Goal: Transaction & Acquisition: Purchase product/service

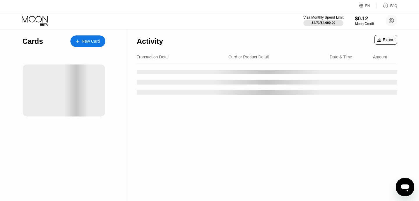
click at [320, 22] on div "$4.71 / $4,000.00" at bounding box center [324, 22] width 24 height 3
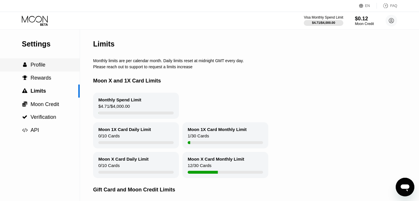
click at [61, 65] on div " Profile" at bounding box center [40, 65] width 80 height 6
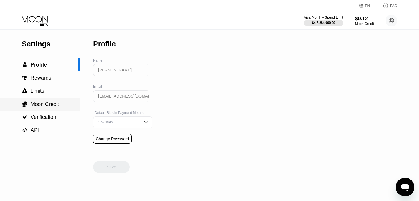
click at [39, 107] on span "Moon Credit" at bounding box center [45, 105] width 29 height 6
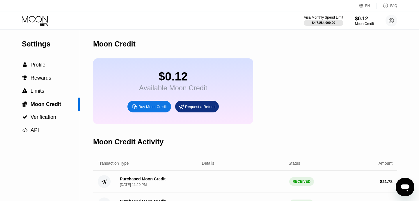
click at [153, 106] on div "Buy Moon Credit" at bounding box center [153, 107] width 28 height 5
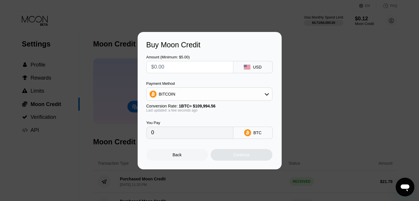
click at [169, 96] on div "BITCOIN" at bounding box center [167, 94] width 17 height 5
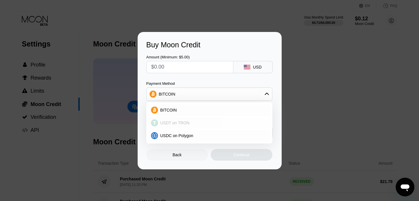
click at [183, 122] on span "USDT on TRON" at bounding box center [174, 123] width 29 height 5
type input "0.00"
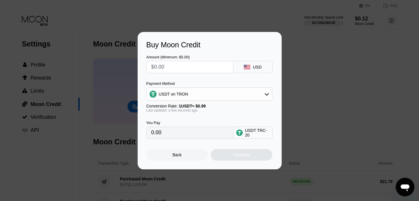
click at [173, 74] on div "Amount (Minimum: $5.00) USD Payment Method USDT on TRON Conversion Rate: 1 USDT…" at bounding box center [209, 94] width 127 height 90
click at [174, 70] on input "text" at bounding box center [189, 67] width 77 height 12
type input "$2"
type input "2.02"
type input "$21"
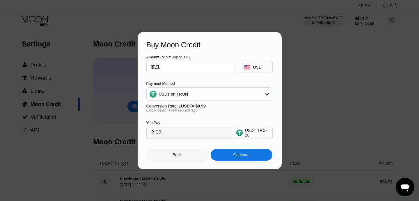
type input "21.21"
type input "$2"
type input "2.02"
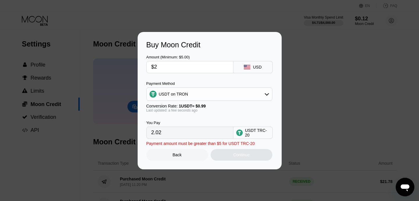
type input "$22"
type input "22.22"
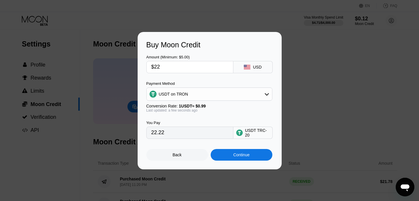
type input "$2"
type input "2.02"
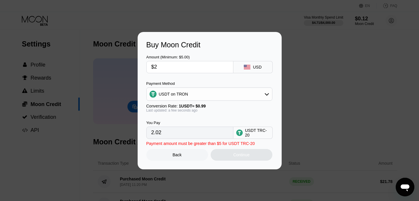
type input "$21"
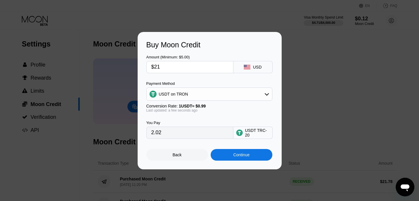
type input "21.21"
type input "$21.8"
type input "22.02"
type input "$21."
type input "21.21"
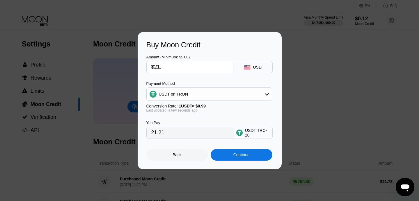
type input "$21.7"
type input "21.92"
type input "$21.78"
type input "22.00"
type input "$21.78"
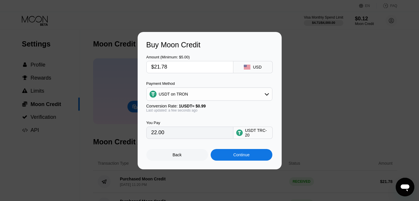
click at [236, 158] on div "Continue" at bounding box center [242, 155] width 62 height 12
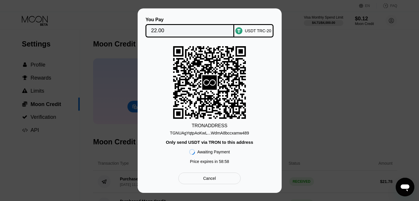
click at [218, 134] on div "TGNUAgYqtpAoKwL...WdmA8bccxamw489" at bounding box center [209, 133] width 79 height 5
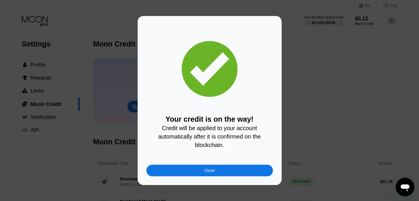
click at [208, 173] on div "Close" at bounding box center [209, 171] width 10 height 5
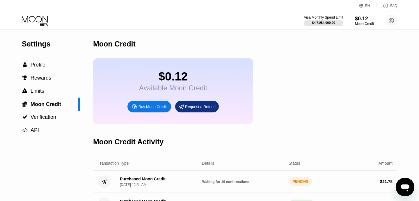
click at [47, 14] on div "Visa Monthly Spend Limit $4.71 / $4,000.00 $0.12 Moon Credit Esha Khan esha6460…" at bounding box center [209, 20] width 419 height 17
click at [43, 16] on icon at bounding box center [35, 21] width 27 height 10
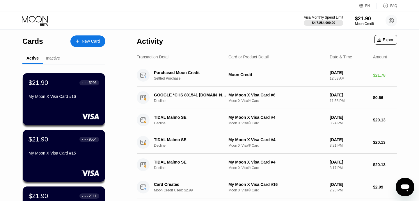
click at [96, 41] on div "New Card" at bounding box center [91, 41] width 18 height 5
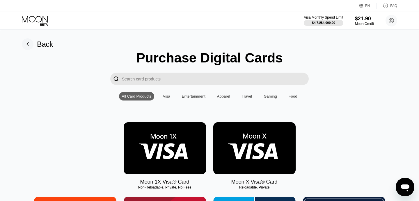
click at [250, 130] on img at bounding box center [254, 149] width 82 height 52
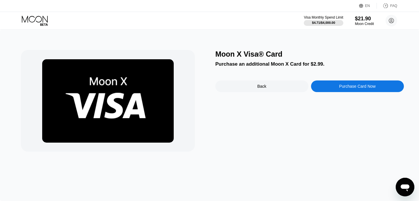
click at [339, 86] on div "Purchase Card Now" at bounding box center [357, 86] width 36 height 5
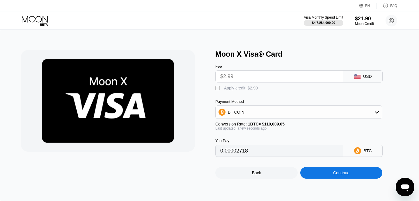
click at [237, 91] on div " Apply credit: $2.99" at bounding box center [237, 89] width 45 height 6
type input "0"
click at [346, 177] on div "Continue" at bounding box center [341, 173] width 82 height 12
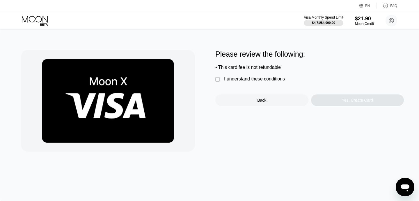
click at [253, 81] on div "I understand these conditions" at bounding box center [254, 79] width 61 height 5
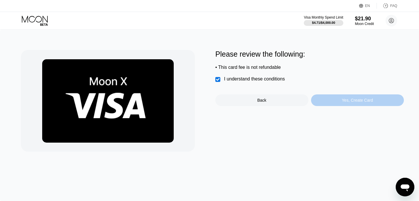
click at [346, 106] on div "Yes, Create Card" at bounding box center [357, 101] width 93 height 12
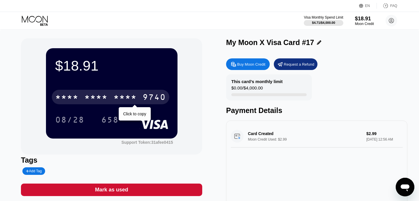
click at [142, 100] on div "* * * * * * * * * * * * 9740" at bounding box center [111, 97] width 118 height 15
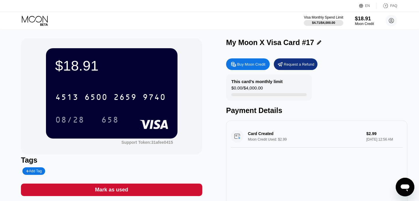
click at [30, 23] on icon at bounding box center [35, 21] width 27 height 10
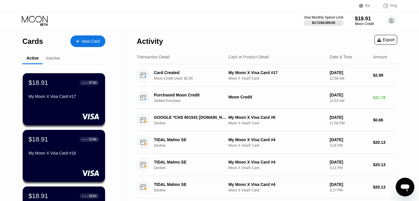
click at [97, 40] on div "New Card" at bounding box center [91, 41] width 18 height 5
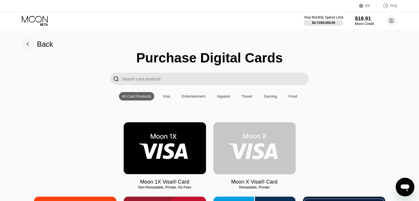
click at [266, 130] on img at bounding box center [254, 149] width 82 height 52
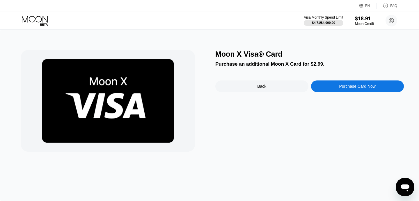
click at [348, 90] on div "Purchase Card Now" at bounding box center [357, 87] width 93 height 12
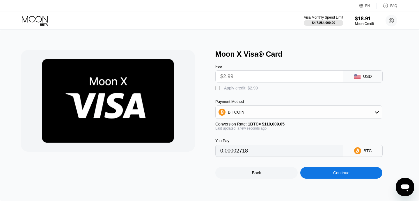
click at [229, 100] on div "Payment Method" at bounding box center [298, 102] width 167 height 4
click at [239, 91] on div " Apply credit: $2.99" at bounding box center [237, 89] width 45 height 6
type input "0"
click at [330, 172] on div "Continue" at bounding box center [341, 173] width 82 height 12
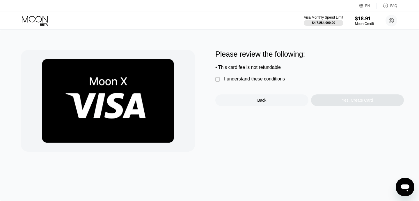
click at [222, 79] on div " I understand these conditions" at bounding box center [251, 80] width 72 height 6
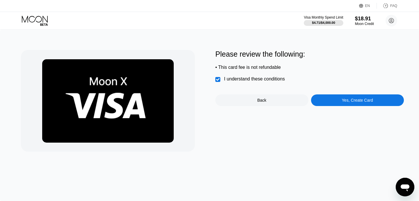
click at [339, 102] on div "Yes, Create Card" at bounding box center [357, 101] width 93 height 12
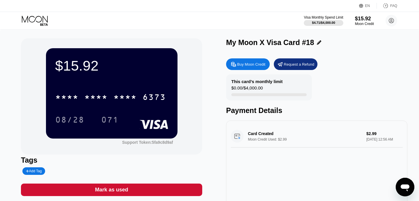
click at [134, 104] on div "* * * * * * * * * * * * 6373" at bounding box center [111, 97] width 118 height 15
click at [39, 25] on icon at bounding box center [35, 21] width 27 height 10
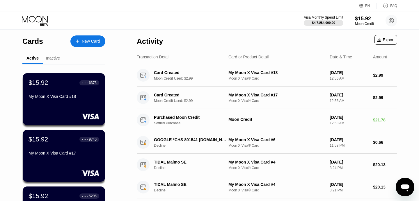
click at [78, 44] on div "New Card" at bounding box center [87, 42] width 35 height 12
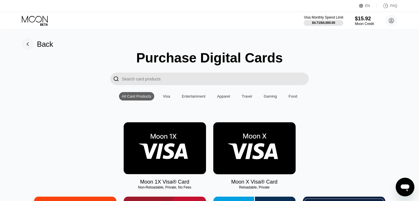
click at [231, 154] on img at bounding box center [254, 149] width 82 height 52
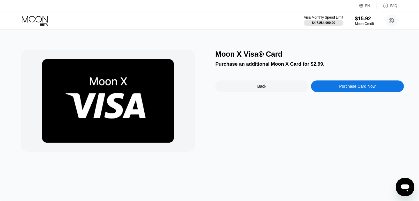
click at [147, 82] on img at bounding box center [108, 101] width 132 height 84
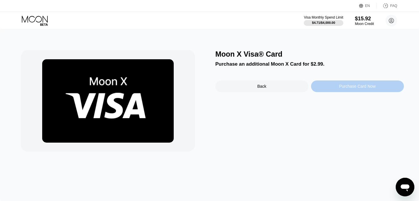
click at [360, 90] on div "Purchase Card Now" at bounding box center [357, 87] width 93 height 12
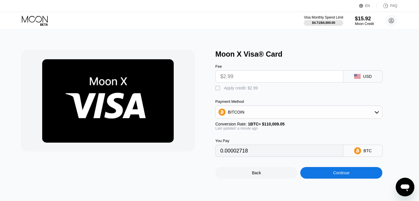
click at [213, 89] on div "Moon X Visa® Card Fee $2.99 USD  Apply credit: $2.99 Payment Method BITCOIN Co…" at bounding box center [209, 114] width 377 height 129
click at [233, 91] on div " Apply credit: $2.99" at bounding box center [237, 89] width 45 height 6
type input "0"
click at [347, 174] on div "Continue" at bounding box center [341, 173] width 16 height 5
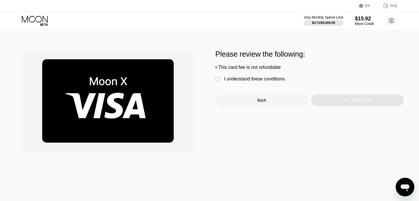
click at [263, 81] on div "I understand these conditions" at bounding box center [254, 79] width 61 height 5
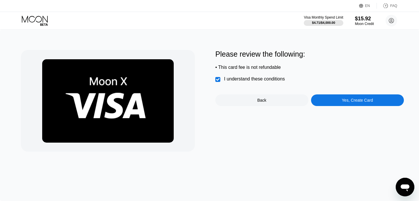
click at [344, 111] on div "Please review the following: • This card fee is not refundable  I understand t…" at bounding box center [309, 101] width 189 height 102
click at [355, 104] on div "Yes, Create Card" at bounding box center [357, 101] width 93 height 12
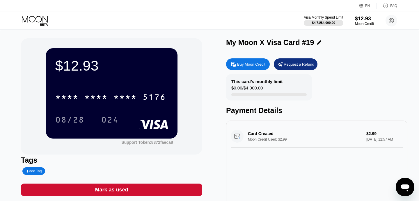
click at [121, 90] on div "* * * * * * * * * * * * 5176" at bounding box center [111, 97] width 118 height 15
click at [47, 20] on icon at bounding box center [35, 21] width 27 height 10
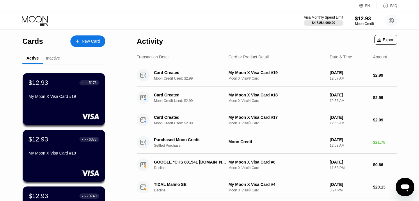
click at [86, 38] on div "New Card" at bounding box center [87, 42] width 35 height 12
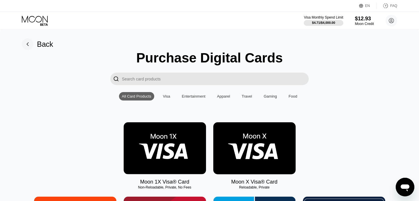
click at [253, 143] on img at bounding box center [254, 149] width 82 height 52
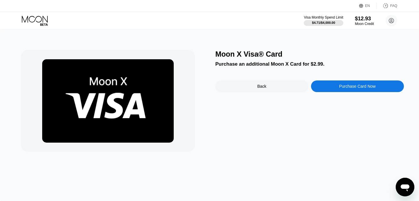
click at [336, 85] on div "Purchase Card Now" at bounding box center [357, 87] width 93 height 12
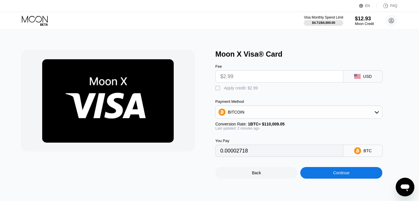
click at [224, 89] on div " Apply credit: $2.99" at bounding box center [237, 89] width 45 height 6
type input "0"
click at [349, 177] on div "Continue" at bounding box center [341, 173] width 82 height 12
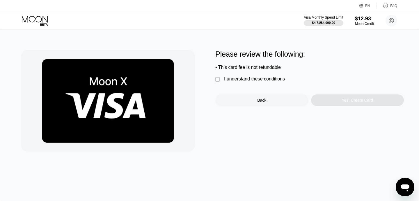
click at [224, 77] on div "I understand these conditions" at bounding box center [254, 79] width 61 height 5
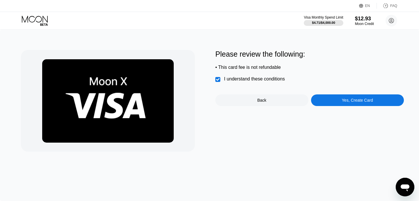
click at [361, 102] on div "Yes, Create Card" at bounding box center [357, 100] width 31 height 5
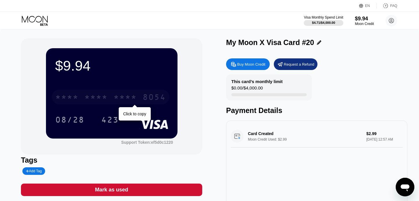
click at [141, 94] on div "* * * * * * * * * * * * 8054" at bounding box center [111, 97] width 118 height 15
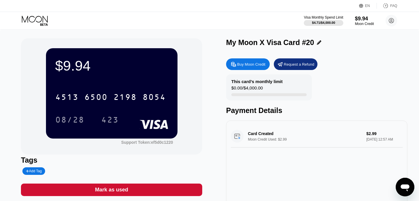
click at [40, 15] on div "Visa Monthly Spend Limit $4.71 / $4,000.00 $9.94 Moon Credit Esha Khan esha6460…" at bounding box center [209, 20] width 419 height 17
click at [38, 16] on icon at bounding box center [35, 19] width 26 height 7
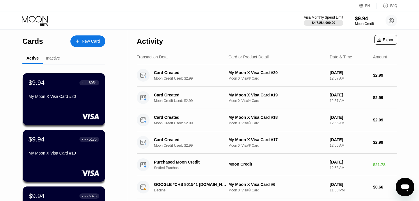
click at [82, 41] on div "New Card" at bounding box center [91, 41] width 18 height 5
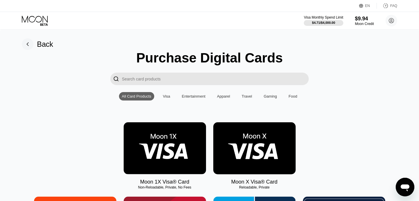
click at [246, 131] on img at bounding box center [254, 149] width 82 height 52
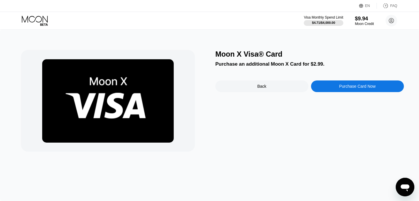
click at [322, 93] on div "Moon X Visa® Card Purchase an additional Moon X Card for $2.99. Back Purchase C…" at bounding box center [309, 101] width 189 height 102
click at [329, 90] on div "Purchase Card Now" at bounding box center [357, 87] width 93 height 12
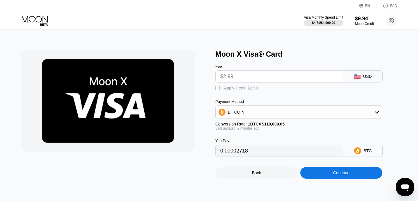
click at [226, 91] on div " Apply credit: $2.99" at bounding box center [237, 89] width 45 height 6
type input "0"
click at [350, 171] on div "Continue" at bounding box center [341, 173] width 16 height 5
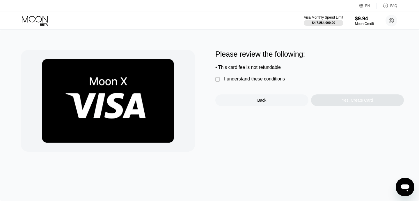
click at [248, 86] on div "Please review the following: • This card fee is not refundable  I understand t…" at bounding box center [309, 78] width 189 height 56
click at [256, 79] on div "I understand these conditions" at bounding box center [254, 79] width 61 height 5
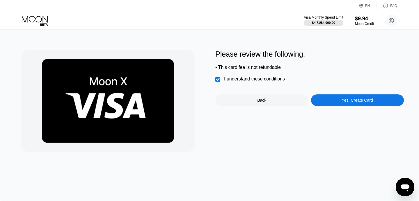
click at [351, 105] on div "Yes, Create Card" at bounding box center [357, 101] width 93 height 12
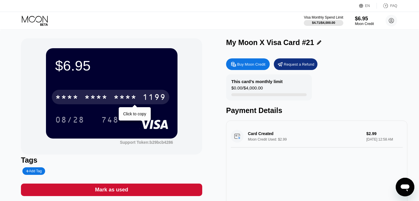
click at [113, 95] on div "* * * * * * * * * * * * 1199" at bounding box center [111, 97] width 118 height 15
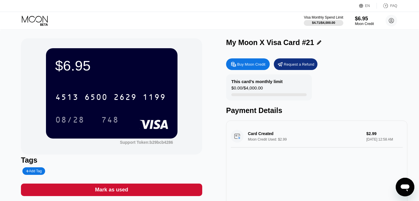
click at [24, 20] on icon at bounding box center [35, 21] width 27 height 10
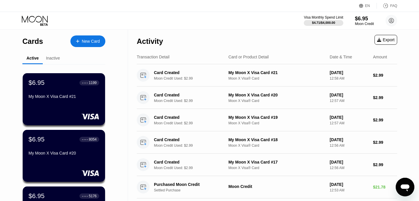
click at [82, 41] on div "New Card" at bounding box center [91, 41] width 18 height 5
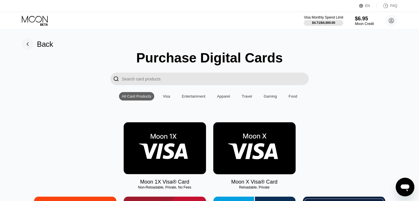
click at [255, 145] on img at bounding box center [254, 149] width 82 height 52
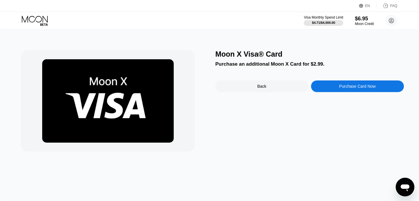
click at [351, 93] on div "Moon X Visa® Card Purchase an additional Moon X Card for $2.99. Back Purchase C…" at bounding box center [309, 101] width 189 height 102
click at [352, 86] on div "Purchase Card Now" at bounding box center [357, 86] width 36 height 5
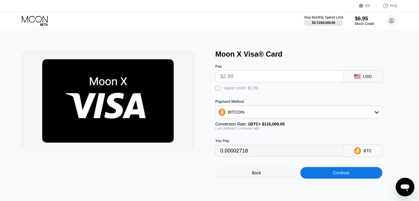
click at [238, 92] on div "Fee $2.99 USD  Apply credit: $2.99 Payment Method BITCOIN Conversion Rate: 1 B…" at bounding box center [308, 108] width 186 height 99
click at [245, 88] on div "Apply credit: $2.99" at bounding box center [241, 88] width 34 height 5
type input "0"
click at [313, 176] on div "Continue" at bounding box center [341, 173] width 82 height 12
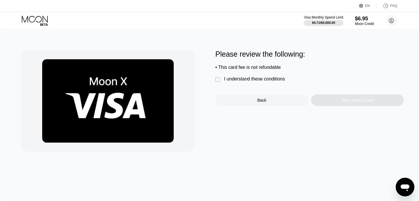
click at [218, 78] on div "" at bounding box center [218, 80] width 6 height 6
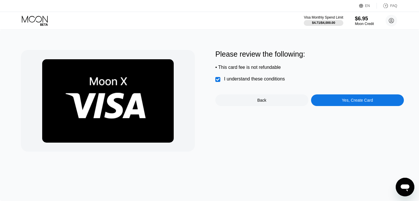
click at [342, 95] on div "Yes, Create Card" at bounding box center [357, 101] width 93 height 12
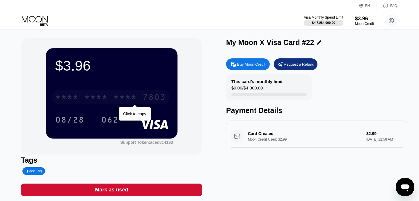
click at [91, 90] on div "* * * * * * * * * * * * 7803" at bounding box center [111, 97] width 118 height 15
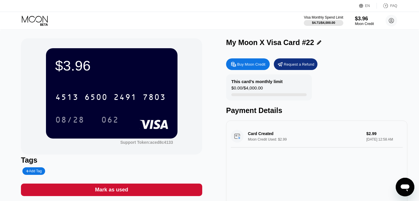
click at [38, 24] on icon at bounding box center [35, 21] width 27 height 10
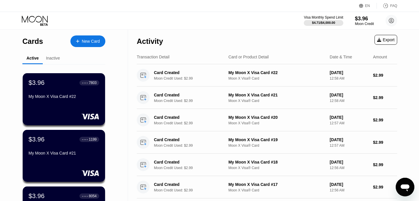
click at [86, 38] on div "New Card" at bounding box center [87, 42] width 35 height 12
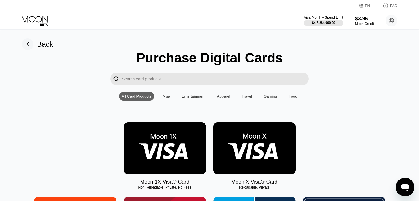
click at [238, 132] on img at bounding box center [254, 149] width 82 height 52
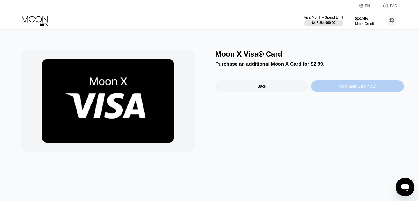
click at [317, 85] on div "Purchase Card Now" at bounding box center [357, 87] width 93 height 12
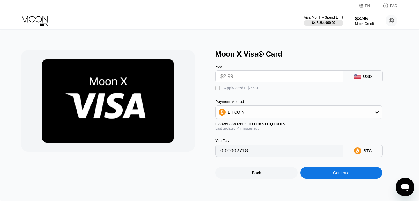
click at [233, 88] on div "Apply credit: $2.99" at bounding box center [241, 88] width 34 height 5
type input "0"
click at [337, 180] on div "Moon X Visa® Card Fee $2.99 USD  Apply credit: $2.99 Payment Method BITCOIN Co…" at bounding box center [209, 116] width 419 height 172
click at [349, 170] on div "Continue" at bounding box center [341, 173] width 82 height 12
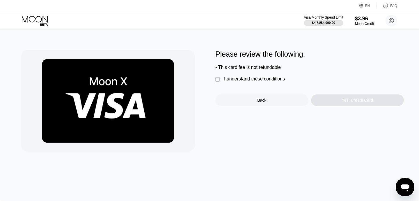
click at [246, 82] on div "I understand these conditions" at bounding box center [254, 79] width 61 height 5
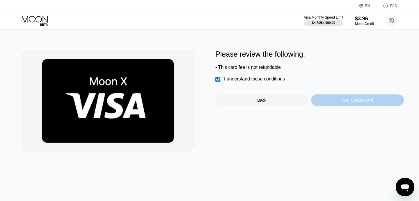
click at [339, 99] on div "Yes, Create Card" at bounding box center [357, 101] width 93 height 12
